Goal: Information Seeking & Learning: Learn about a topic

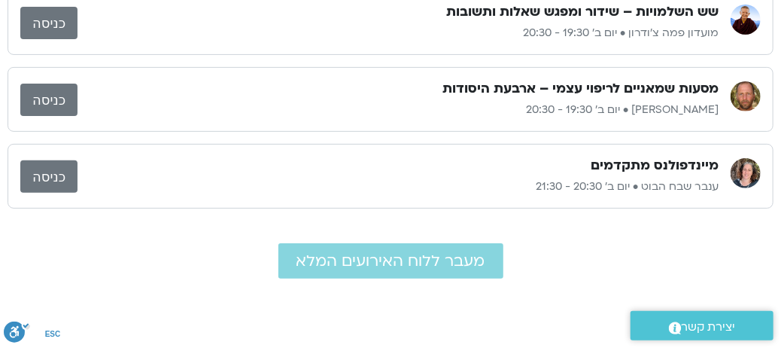
scroll to position [75, 0]
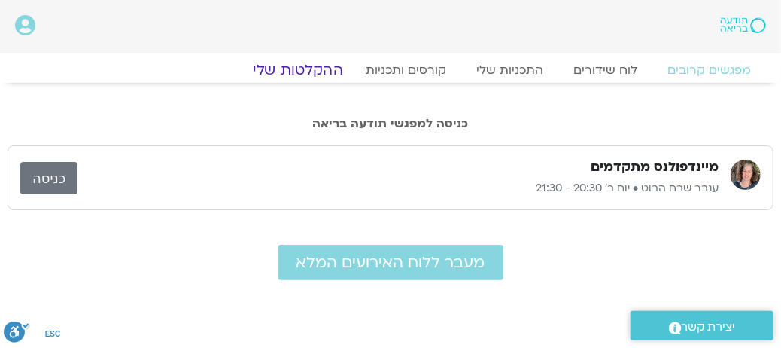
click at [331, 74] on link "ההקלטות שלי" at bounding box center [298, 70] width 126 height 18
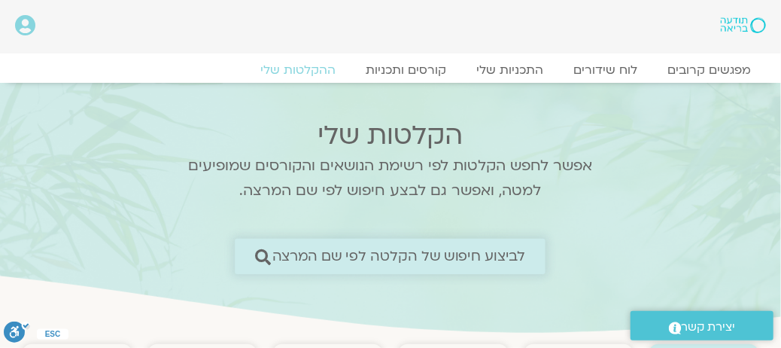
scroll to position [151, 0]
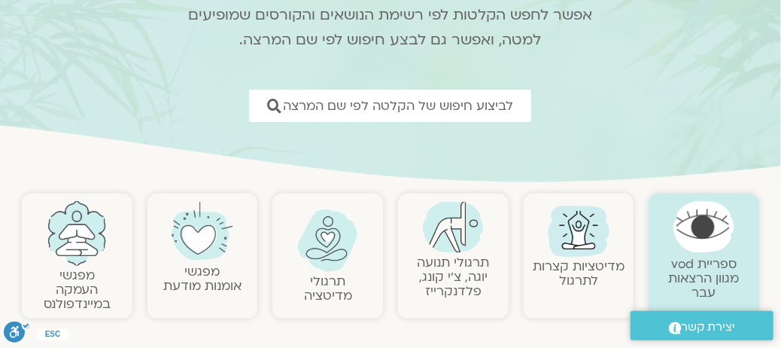
click at [573, 247] on img at bounding box center [579, 229] width 72 height 72
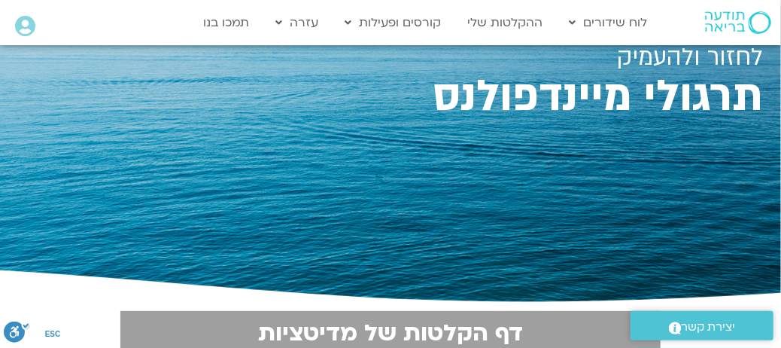
scroll to position [75, 0]
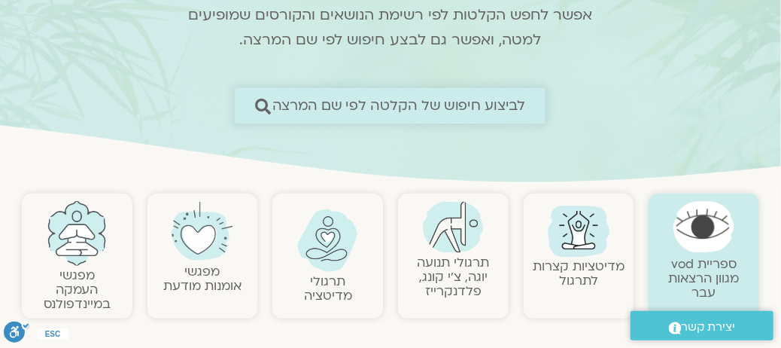
click at [291, 105] on span "לביצוע חיפוש של הקלטה לפי שם המרצה" at bounding box center [399, 106] width 254 height 16
click at [310, 109] on span "לביצוע חיפוש של הקלטה לפי שם המרצה" at bounding box center [399, 106] width 254 height 16
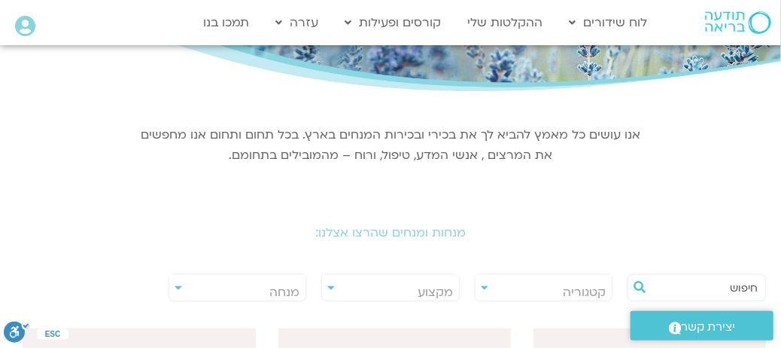
scroll to position [301, 0]
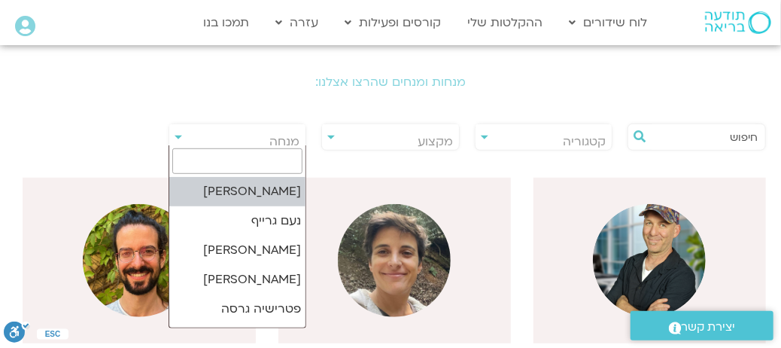
click at [206, 142] on span "מנחה" at bounding box center [237, 141] width 137 height 35
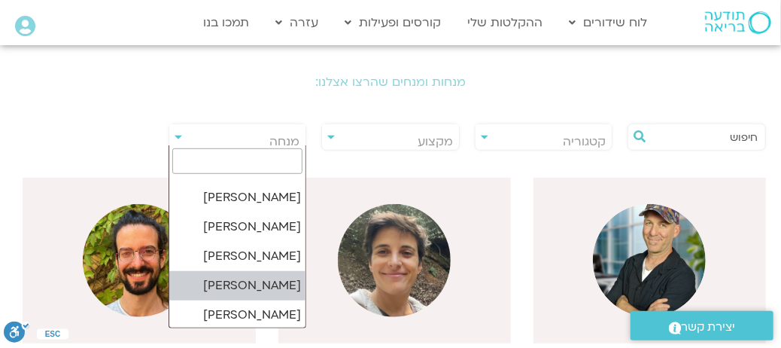
scroll to position [1129, 0]
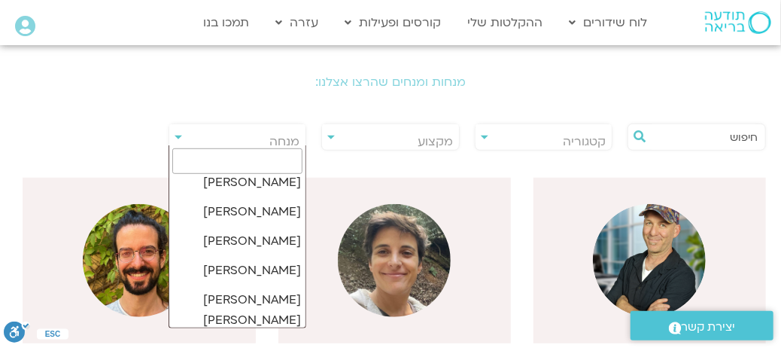
select select "******"
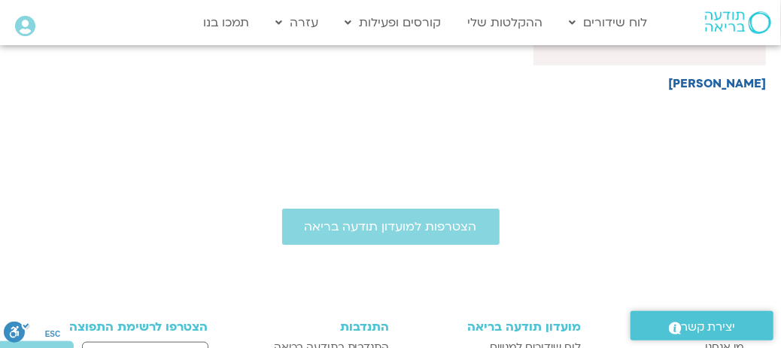
scroll to position [376, 0]
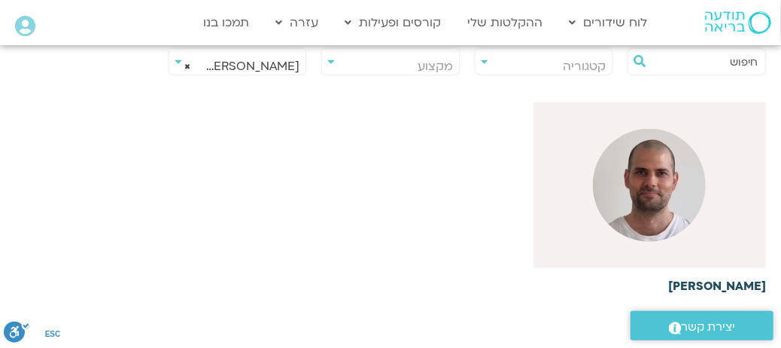
click at [753, 285] on h6 "דקל קנטי" at bounding box center [650, 286] width 233 height 14
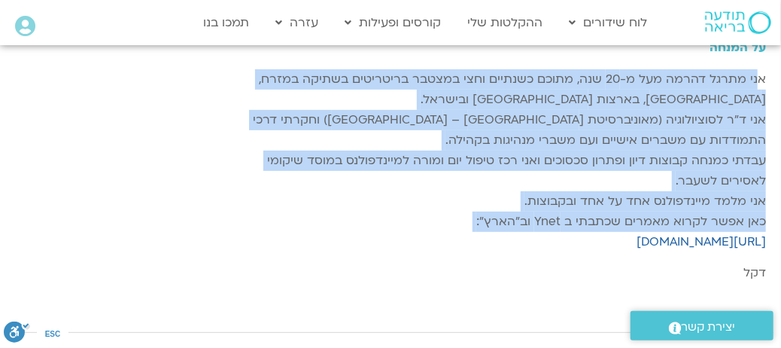
scroll to position [226, 0]
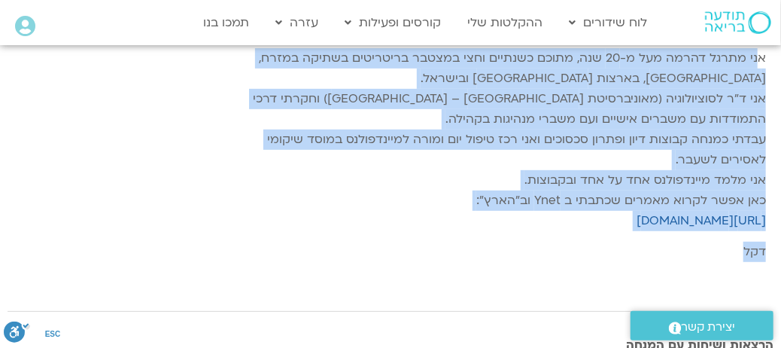
drag, startPoint x: 757, startPoint y: 115, endPoint x: 728, endPoint y: 269, distance: 156.3
click at [728, 263] on div "על המנחה אני מתרגל דהרמה מעל מ-20 שנה, מתוכם כשנתיים וחצי במצטבר בריטריטים בשתי…" at bounding box center [507, 148] width 517 height 257
copy div "ני מתרגל דהרמה מעל מ-20 שנה, מתוכם כשנתיים וחצי במצטבר בריטריטים בשתיקה במזרח, …"
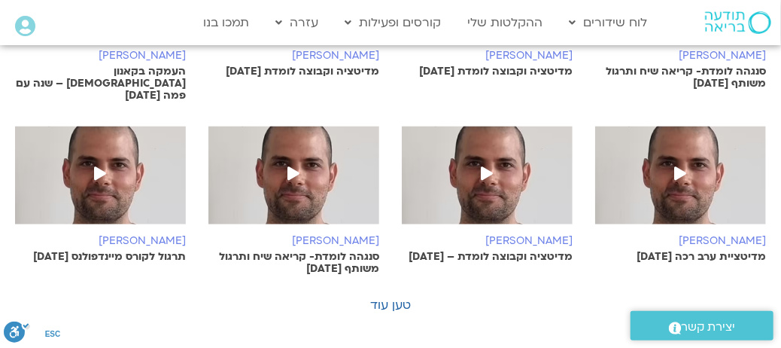
scroll to position [1129, 0]
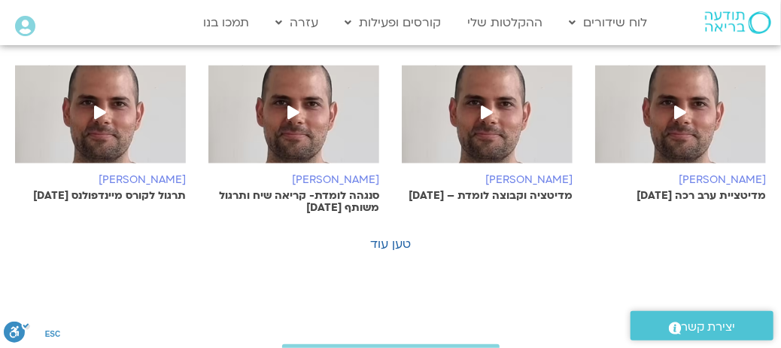
click at [676, 105] on icon at bounding box center [681, 112] width 12 height 14
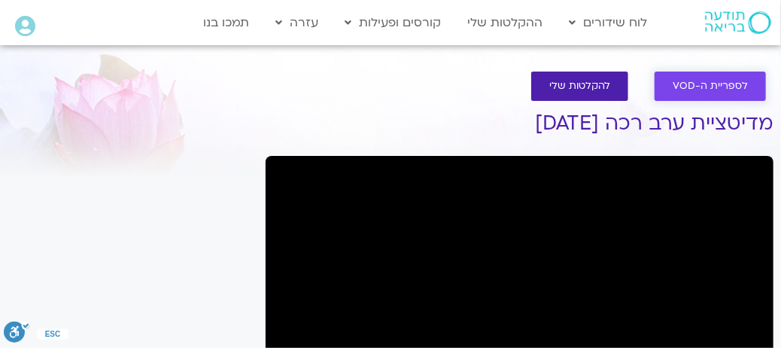
click at [676, 87] on span "לספריית ה-VOD" at bounding box center [710, 86] width 75 height 11
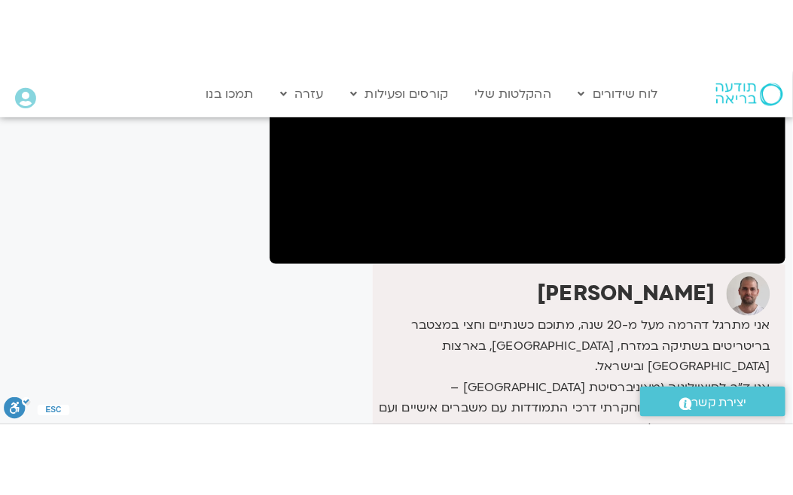
scroll to position [252, 0]
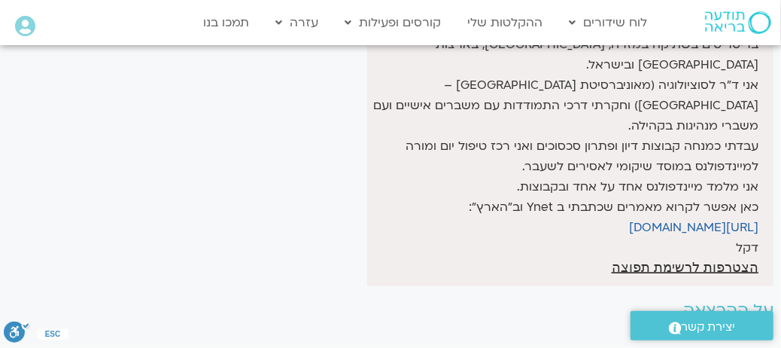
scroll to position [403, 0]
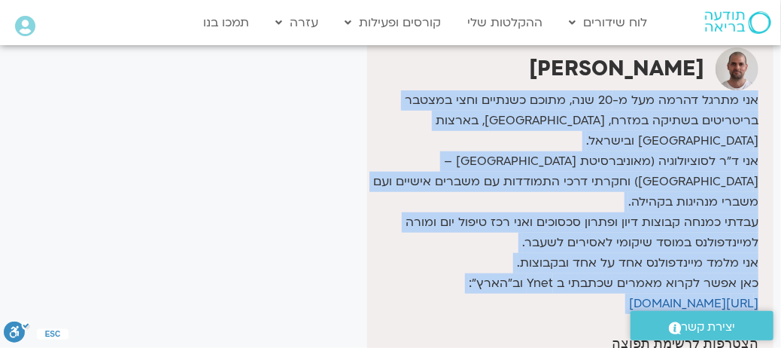
drag, startPoint x: 760, startPoint y: 91, endPoint x: 765, endPoint y: 294, distance: 203.3
click at [765, 294] on div "[PERSON_NAME] אני מתרגל דהרמה מעל מ-20 שנה, מתוכם כשנתיים וחצי במצטבר בריטריטים…" at bounding box center [570, 201] width 406 height 322
copy div "אני מתרגל דהרמה מעל מ-20 שנה, מתוכם כשנתיים וחצי במצטבר בריטריטים בשתיקה במזרח,…"
click at [527, 228] on p "אני מתרגל דהרמה מעל מ-20 שנה, מתוכם כשנתיים וחצי במצטבר בריטריטים בשתיקה במזרח,…" at bounding box center [565, 202] width 388 height 224
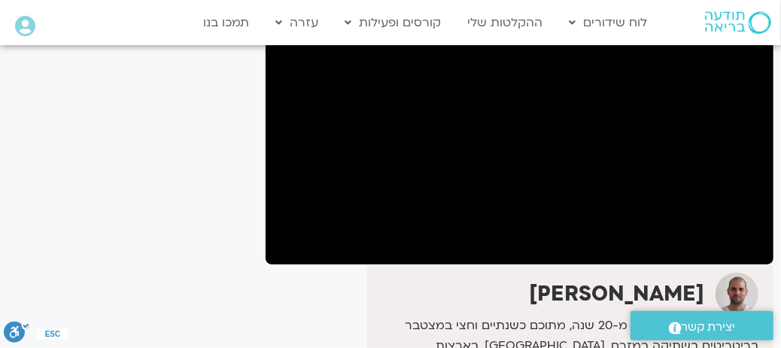
scroll to position [102, 0]
